Goal: Task Accomplishment & Management: Manage account settings

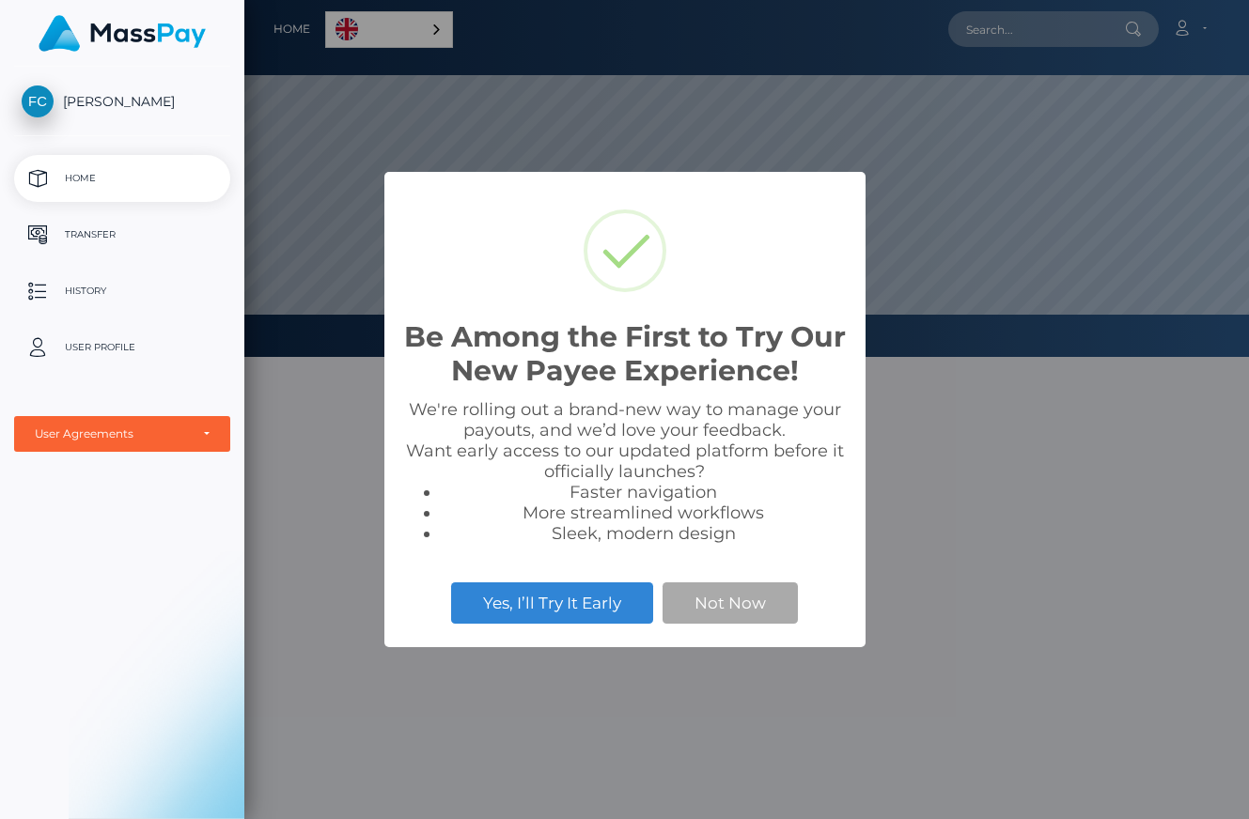
scroll to position [357, 1004]
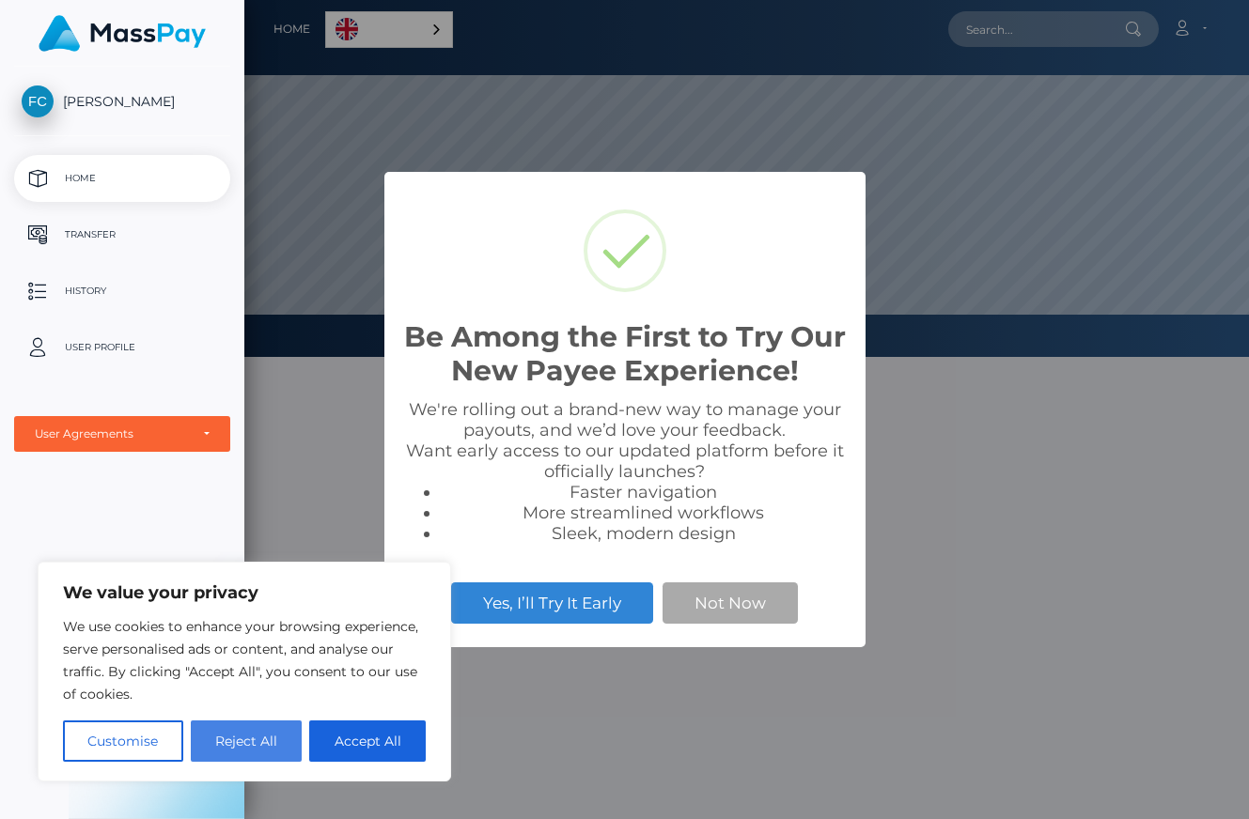
click at [266, 733] on button "Reject All" at bounding box center [247, 741] width 112 height 41
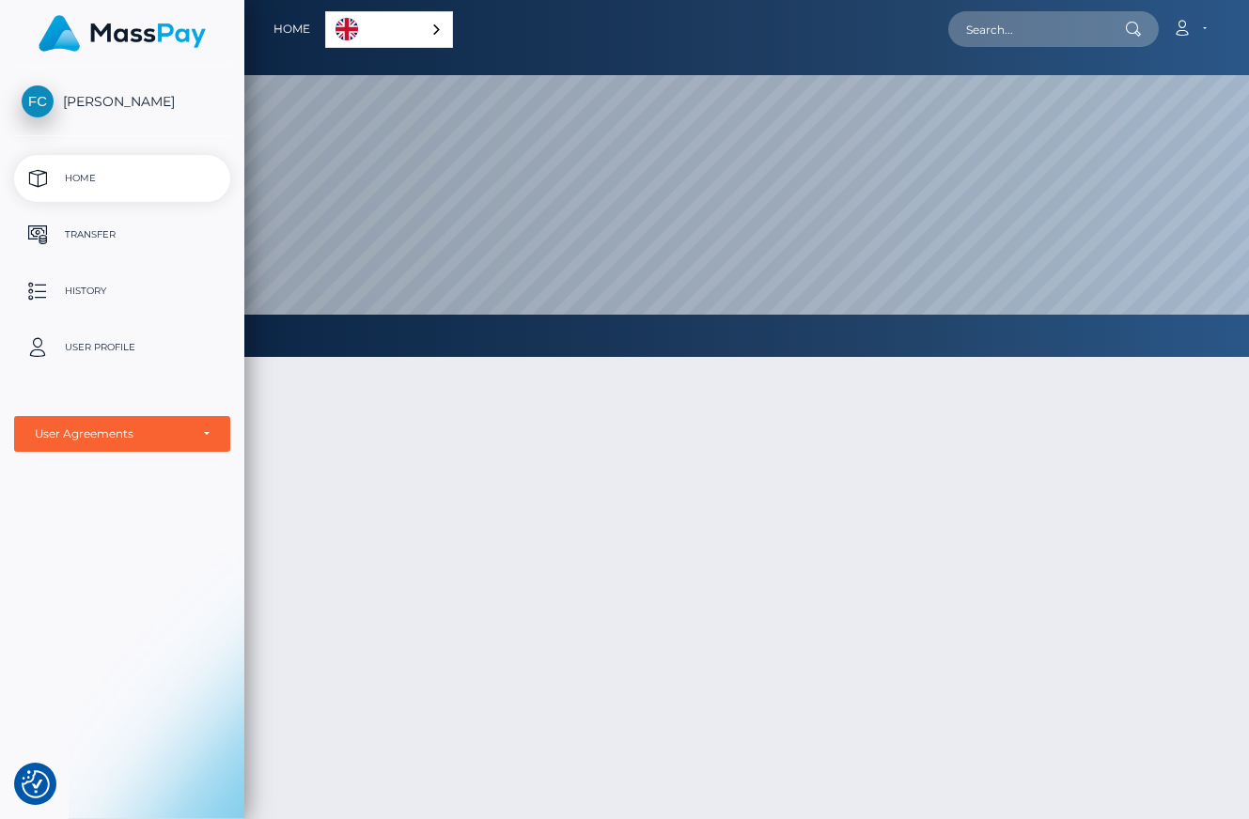
click at [438, 31] on div "English" at bounding box center [389, 29] width 128 height 37
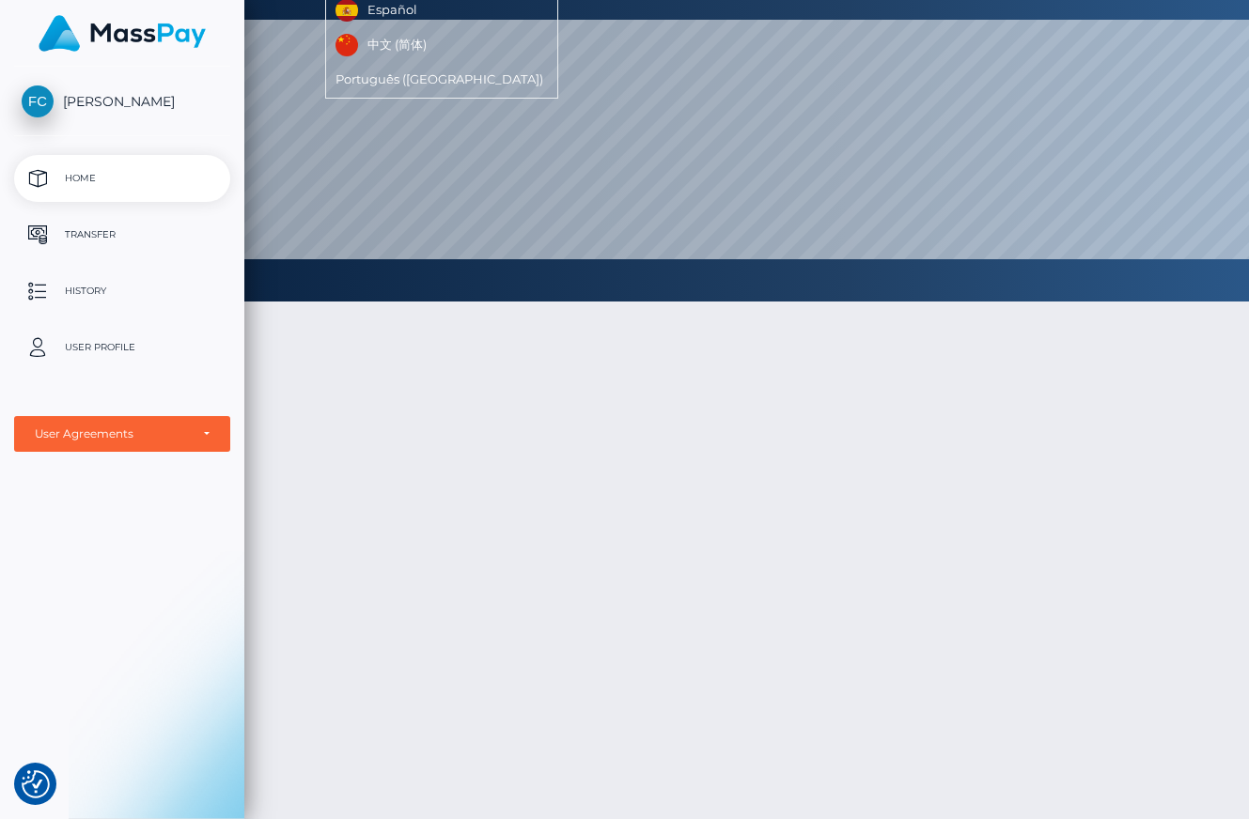
scroll to position [0, 0]
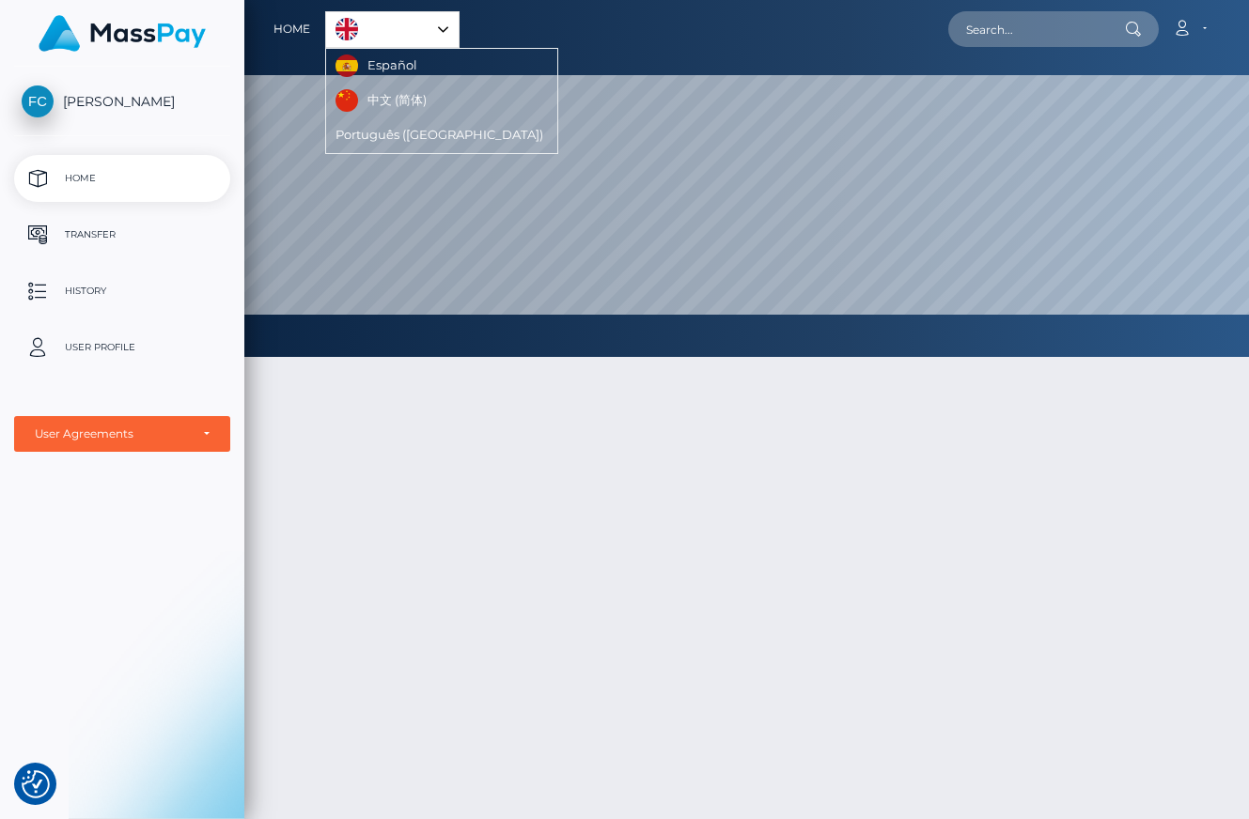
click at [439, 20] on div "English" at bounding box center [392, 29] width 134 height 37
click at [108, 238] on p "Transfer" at bounding box center [122, 235] width 201 height 28
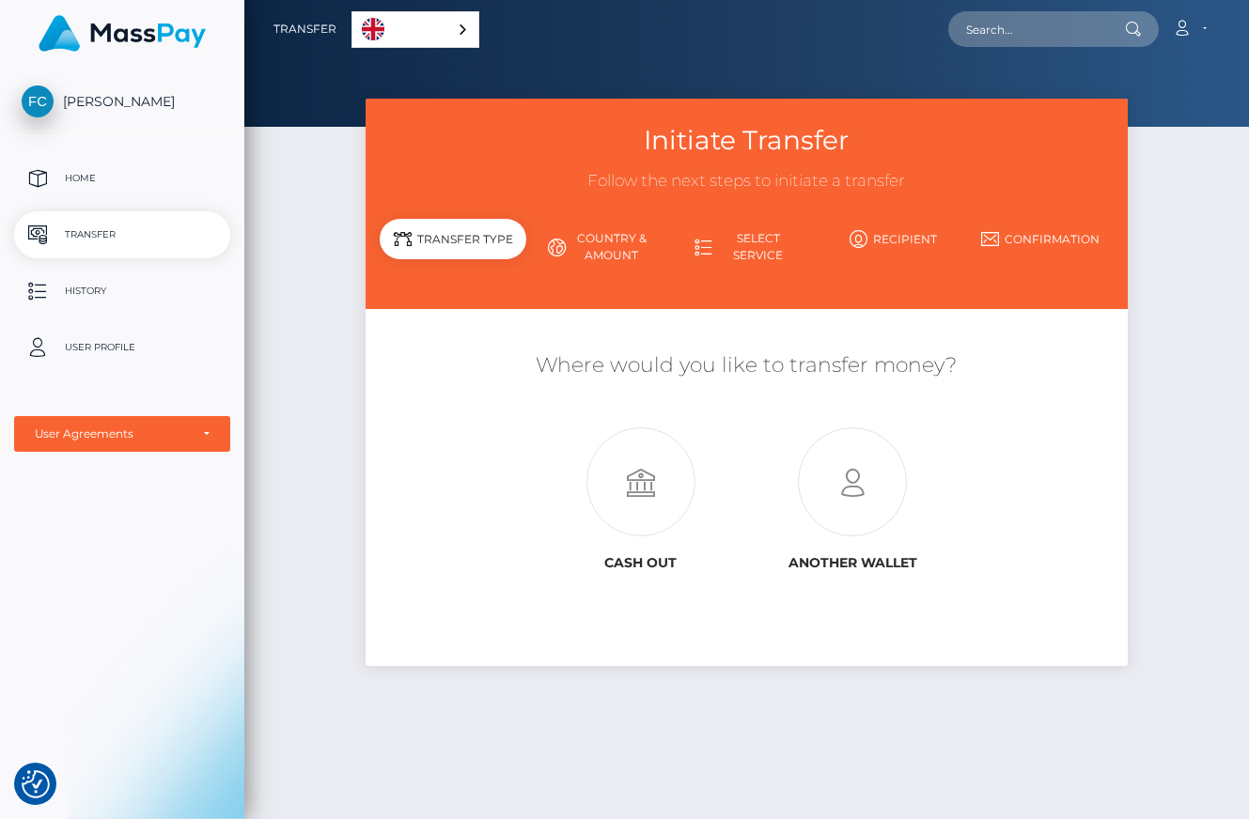
click at [108, 105] on span "[PERSON_NAME]" at bounding box center [122, 101] width 216 height 17
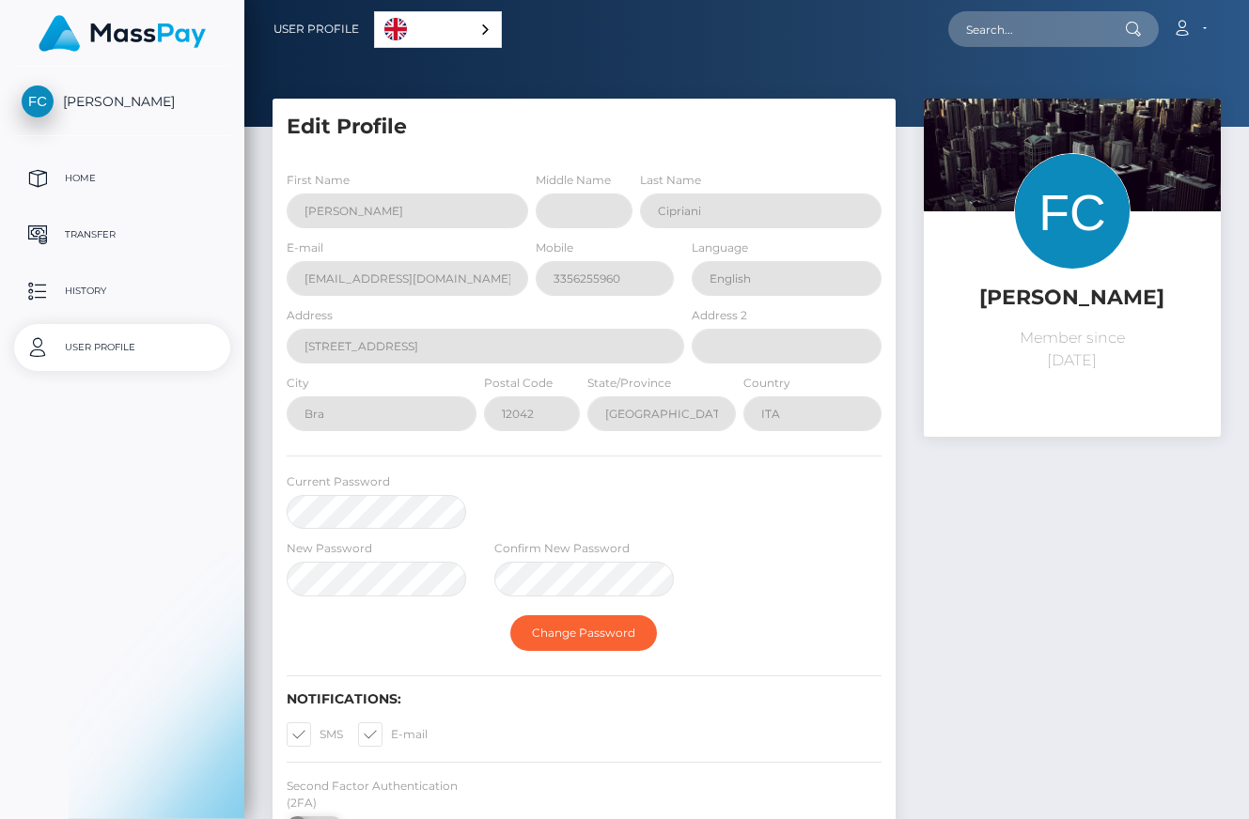
select select
